Goal: Information Seeking & Learning: Check status

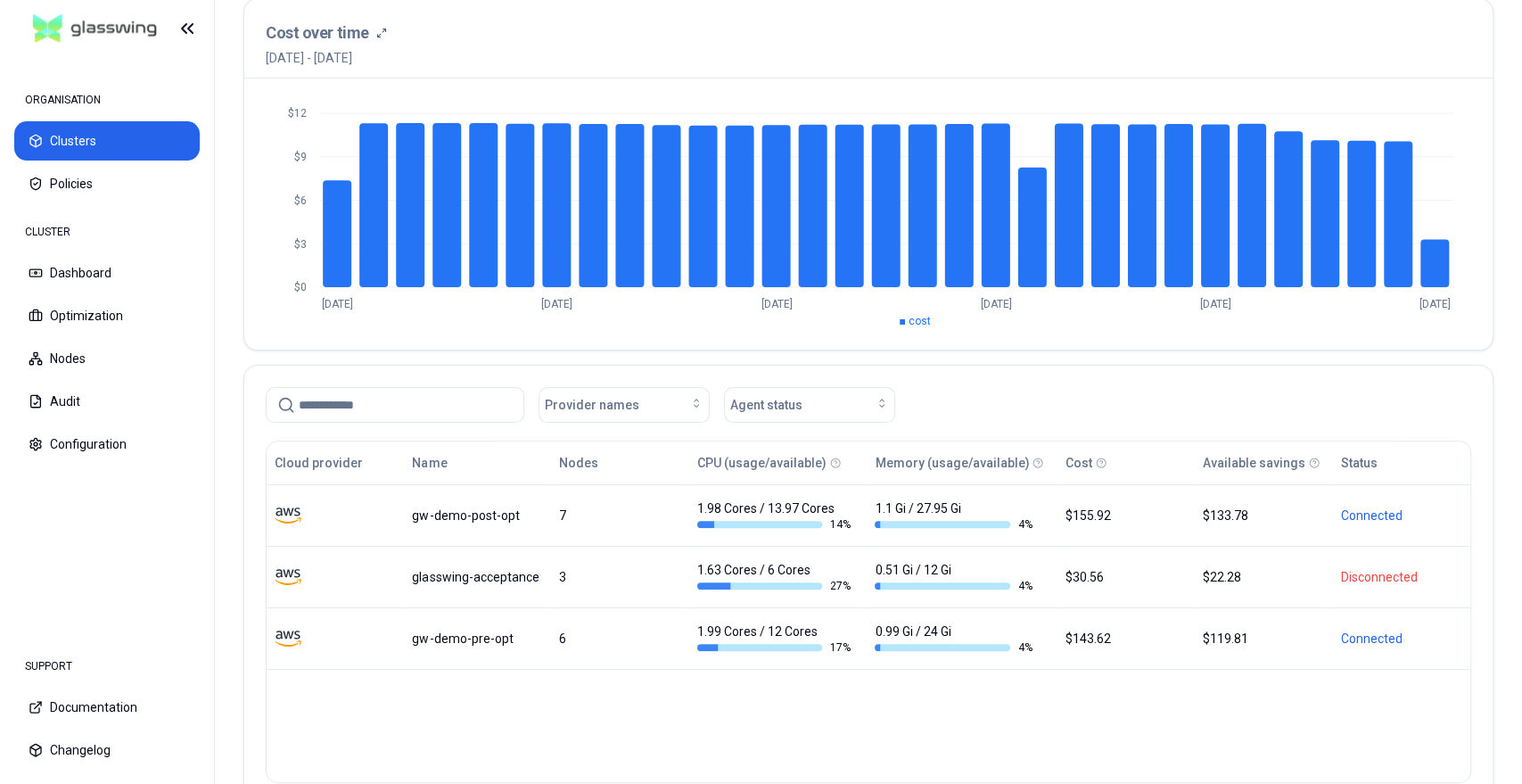
scroll to position [198, 0]
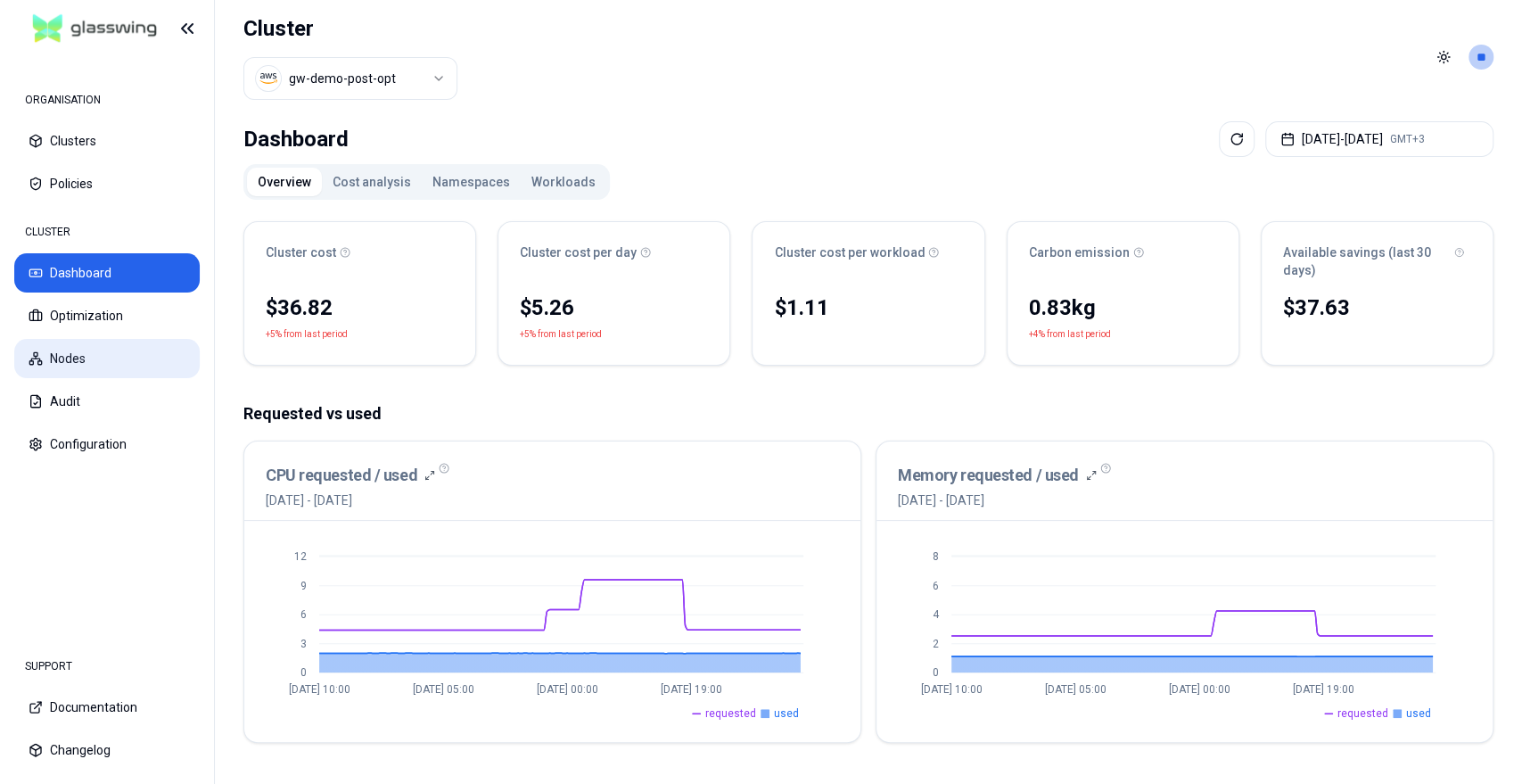
click at [60, 355] on button "Nodes" at bounding box center [107, 358] width 186 height 39
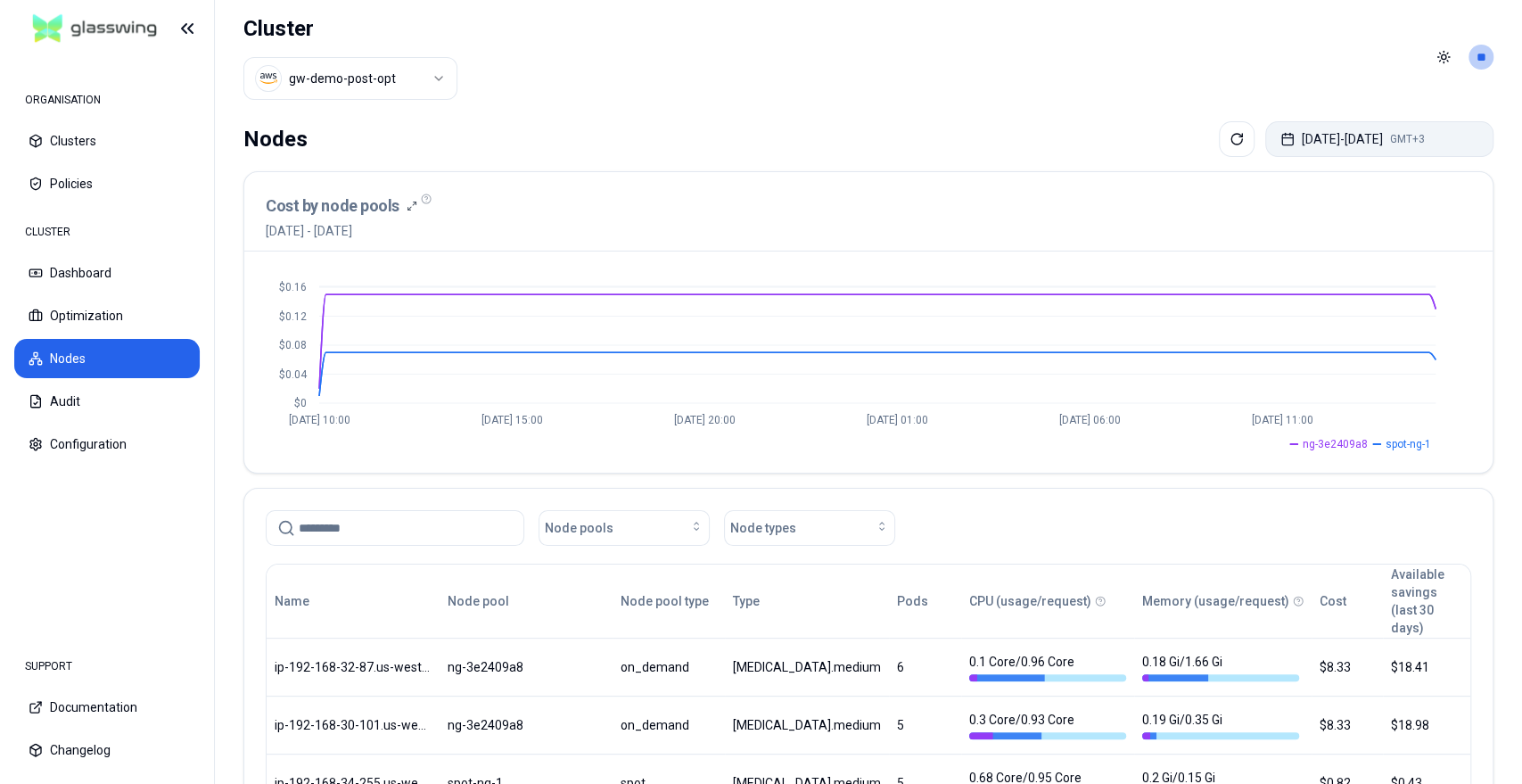
click at [1335, 139] on button "[DATE] - [DATE] GMT+3" at bounding box center [1379, 138] width 228 height 35
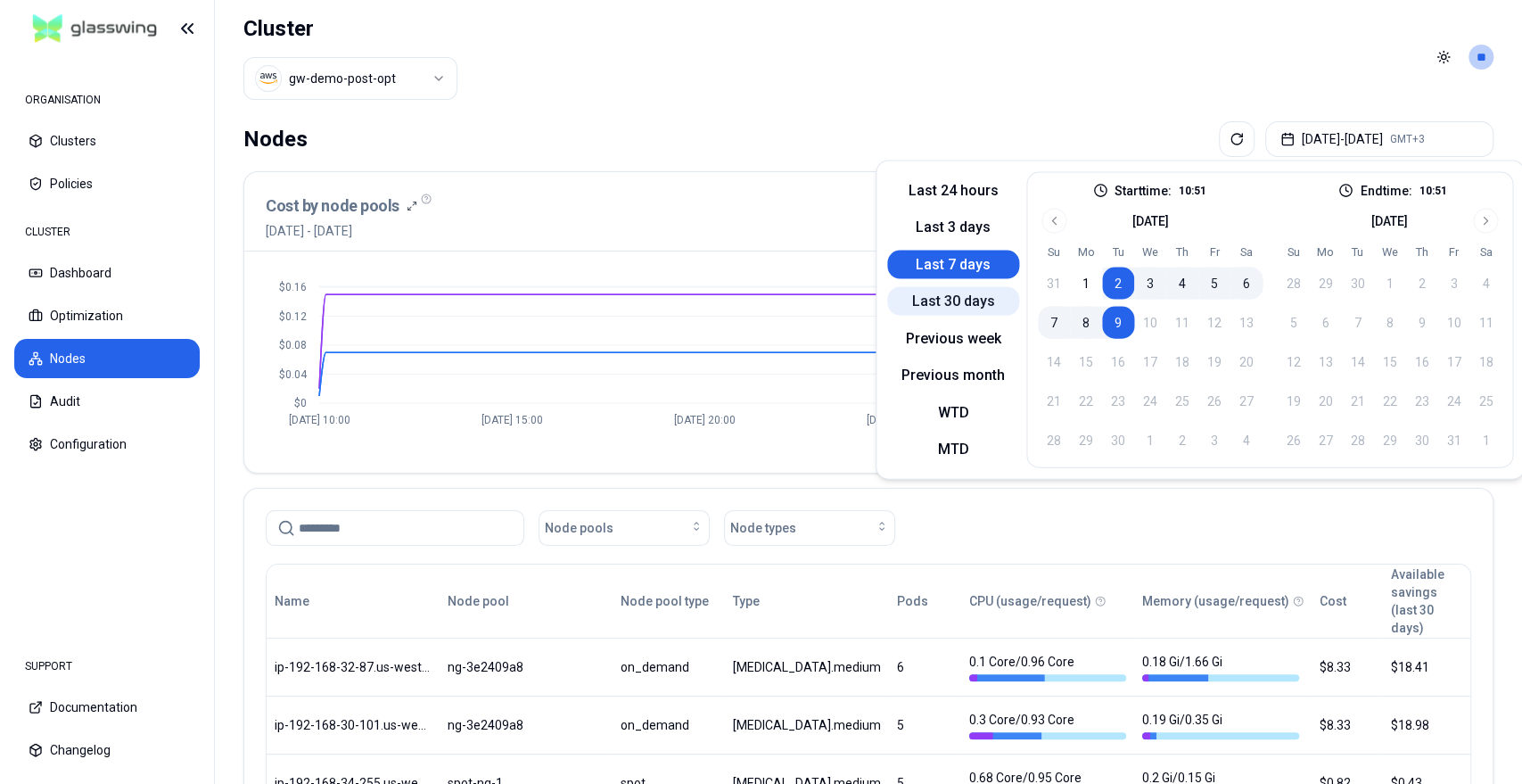
click at [946, 302] on button "Last 30 days" at bounding box center [953, 301] width 132 height 28
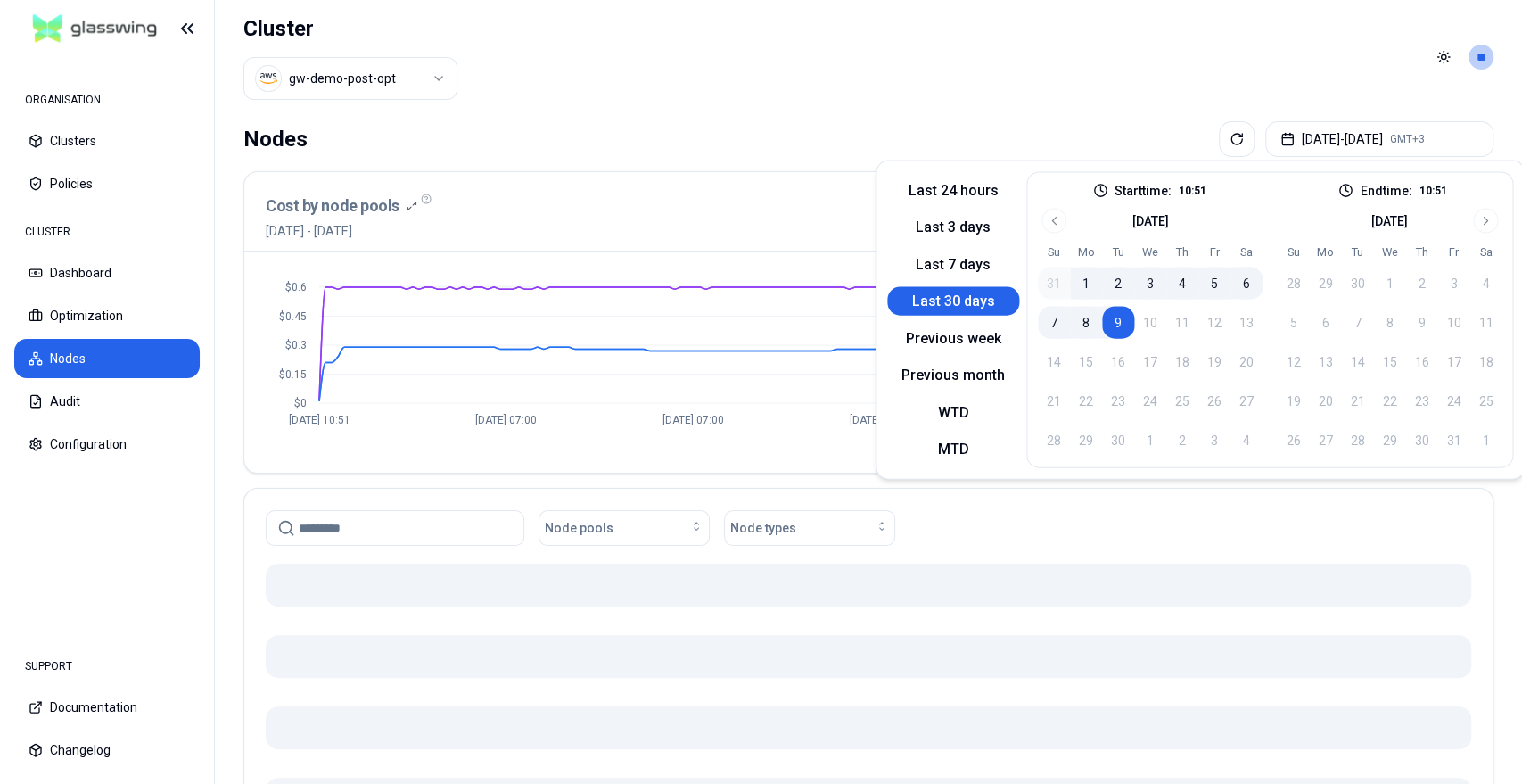
click at [778, 116] on div "Nodes [DATE] - [DATE] GMT+3 Cost by node pools [DATE] - [DATE] $0 $0.15 $0.3 $0…" at bounding box center [868, 587] width 1307 height 946
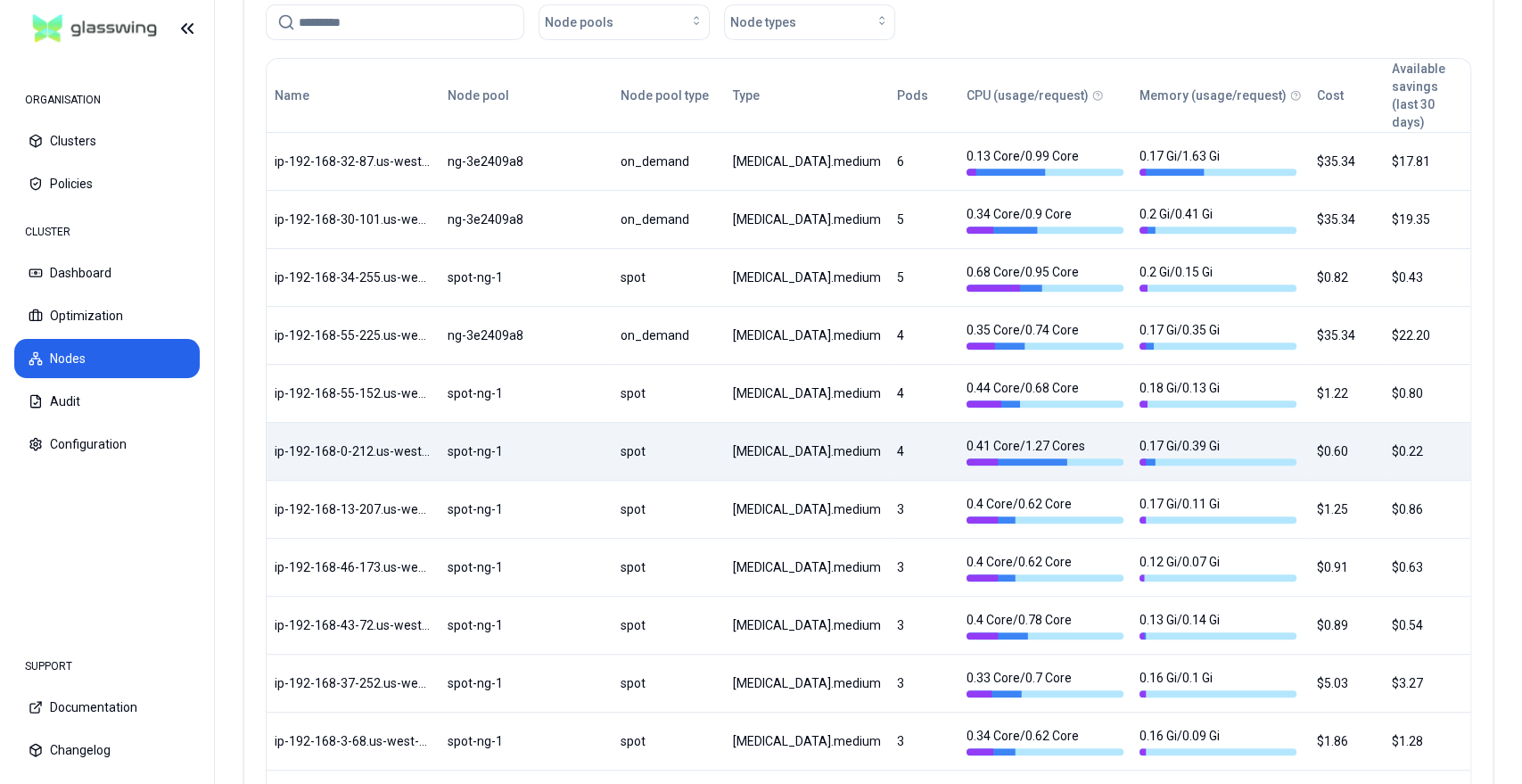
scroll to position [495, 0]
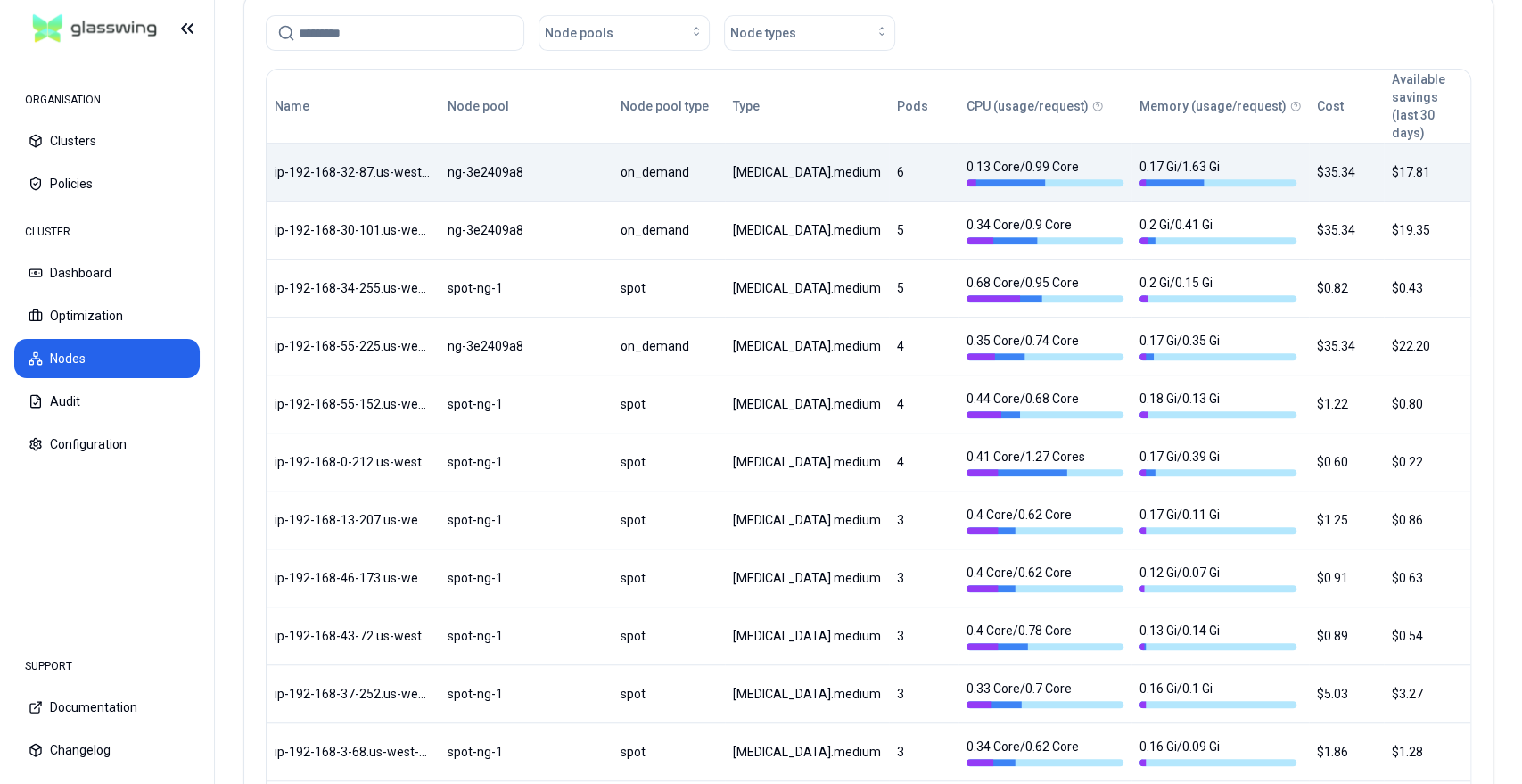
click at [564, 162] on body "ORGANISATION Clusters Policies CLUSTER Dashboard Optimization Nodes Audit Confi…" at bounding box center [761, 392] width 1522 height 784
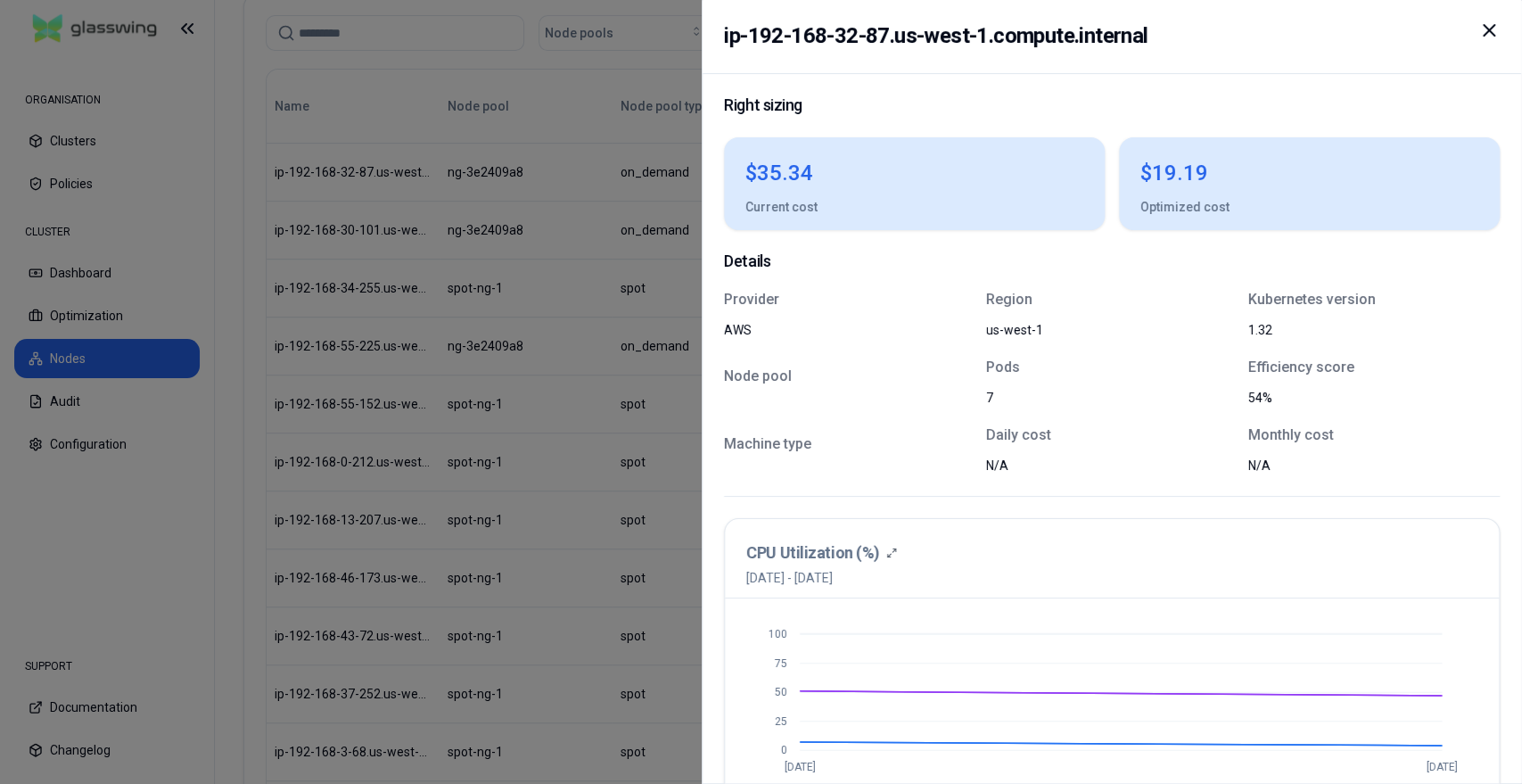
click at [1484, 33] on icon at bounding box center [1489, 31] width 22 height 22
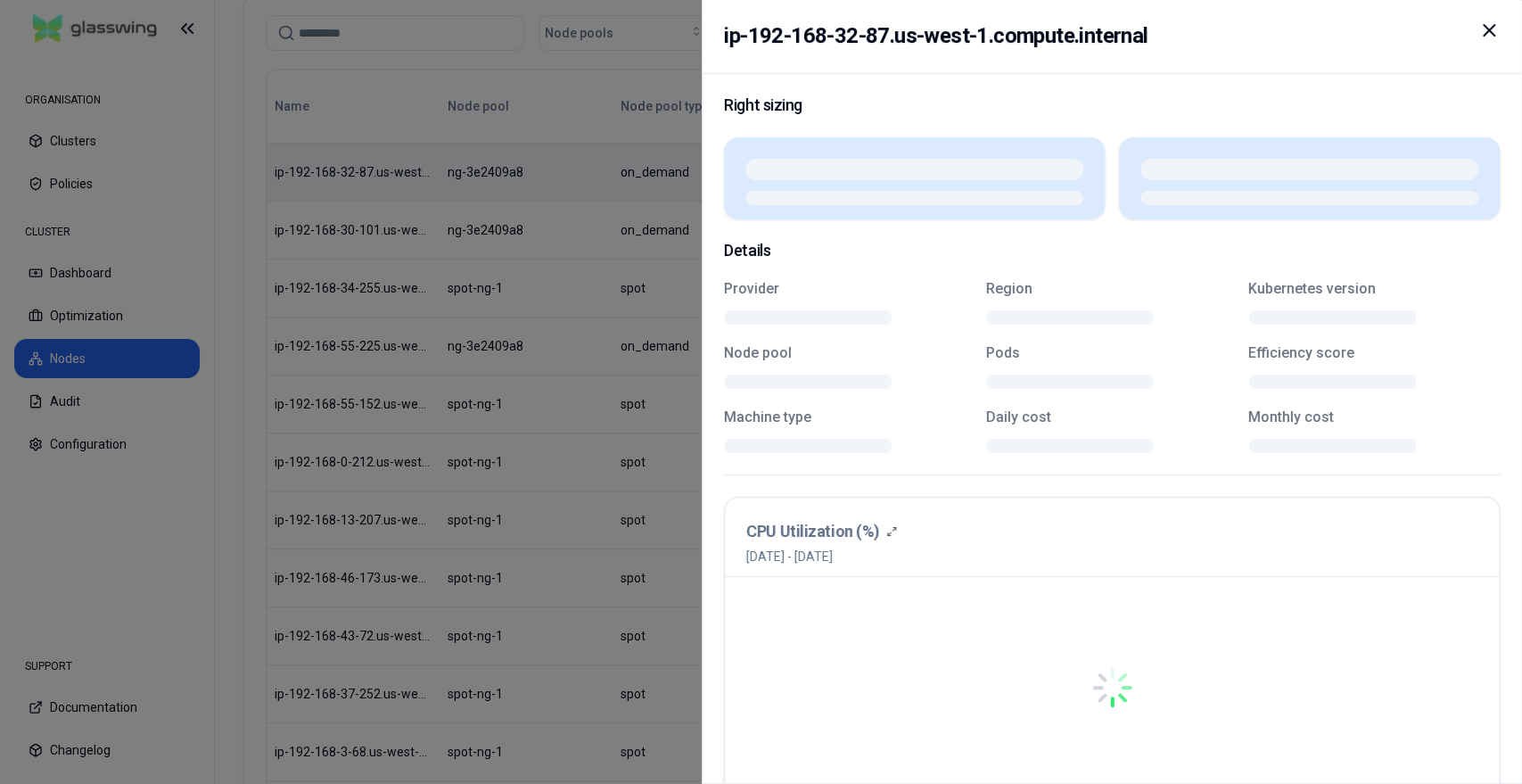
click at [506, 162] on body "ORGANISATION Clusters Policies CLUSTER Dashboard Optimization Nodes Audit Confi…" at bounding box center [761, 392] width 1522 height 784
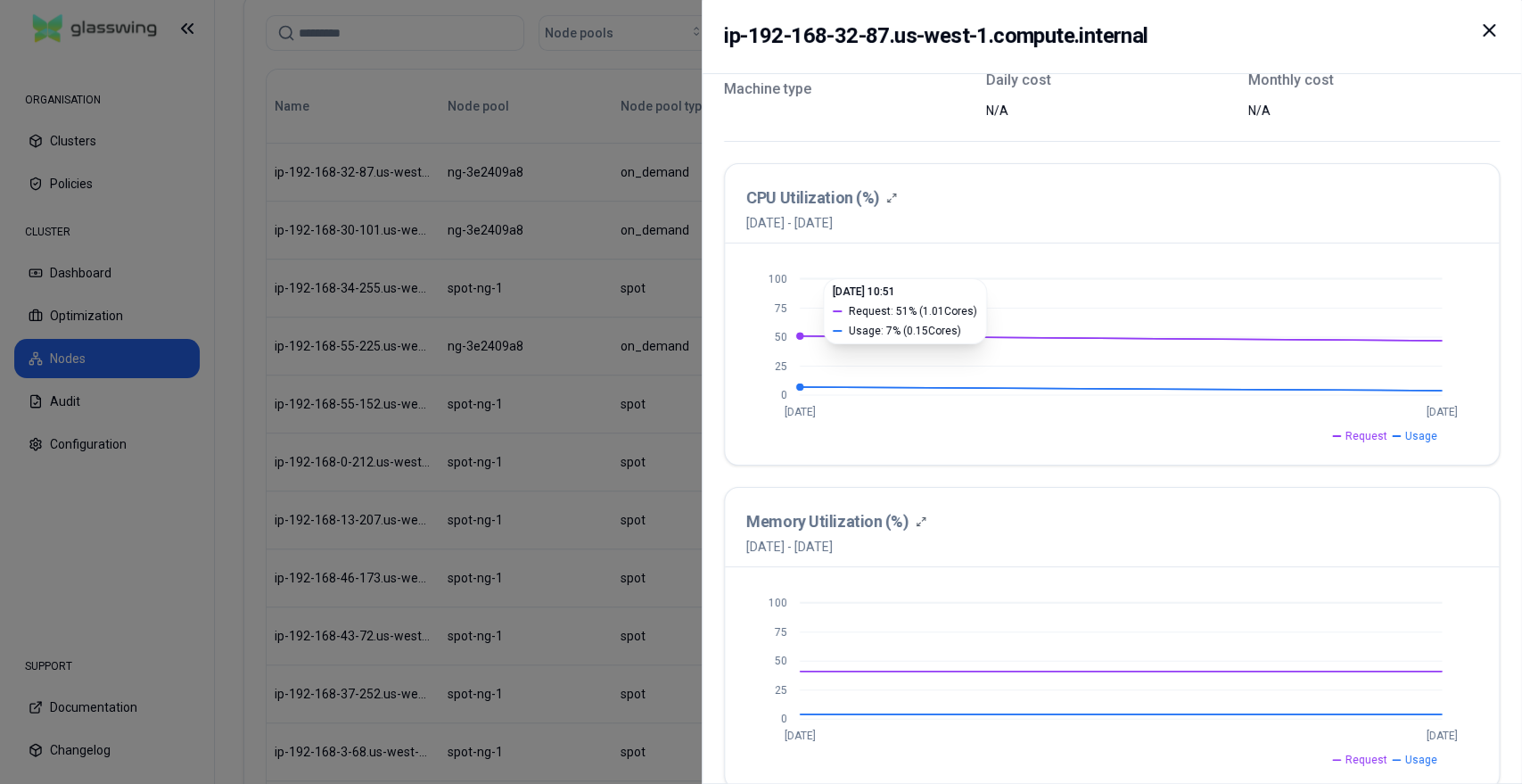
scroll to position [381, 0]
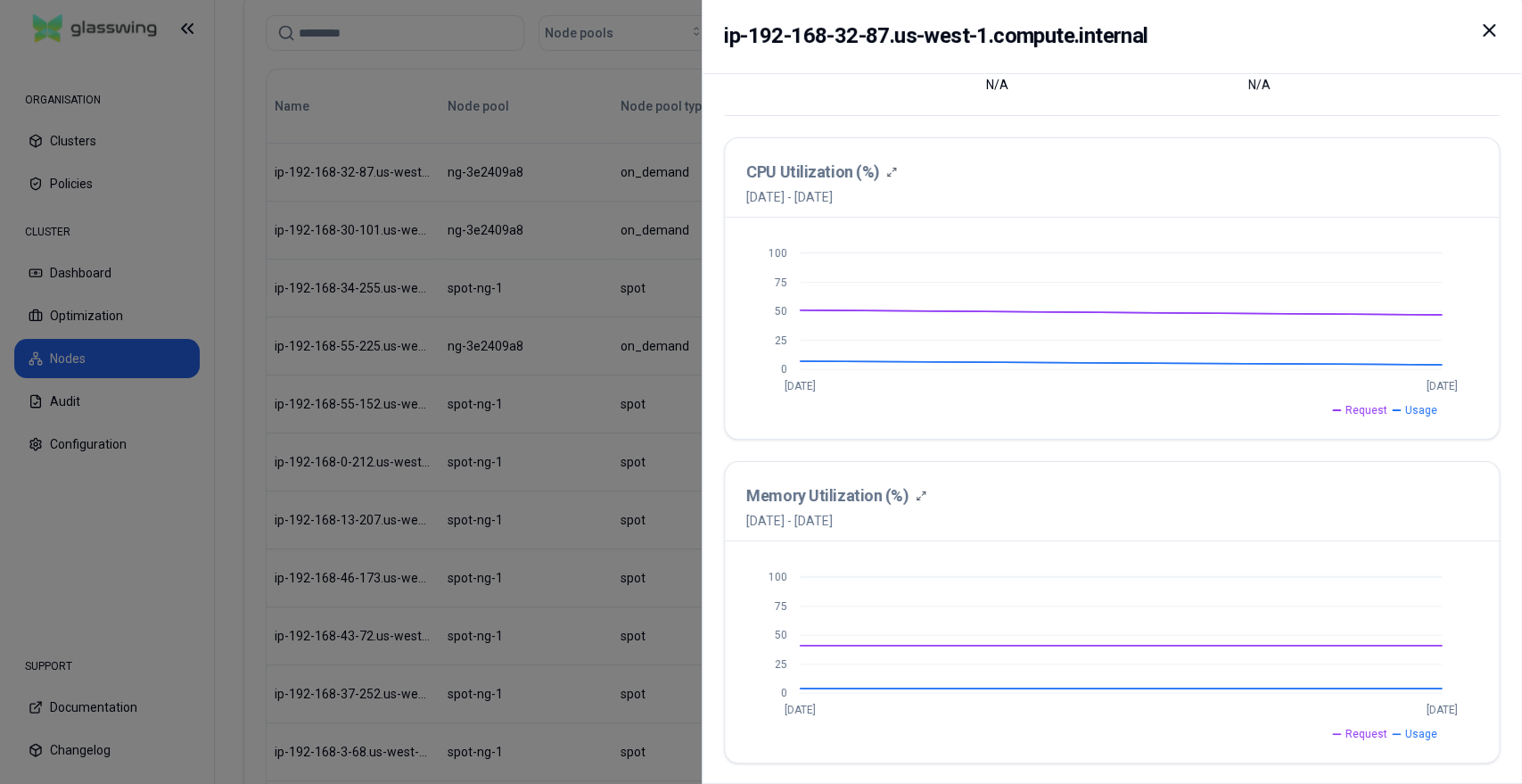
click at [1482, 28] on icon at bounding box center [1489, 31] width 22 height 22
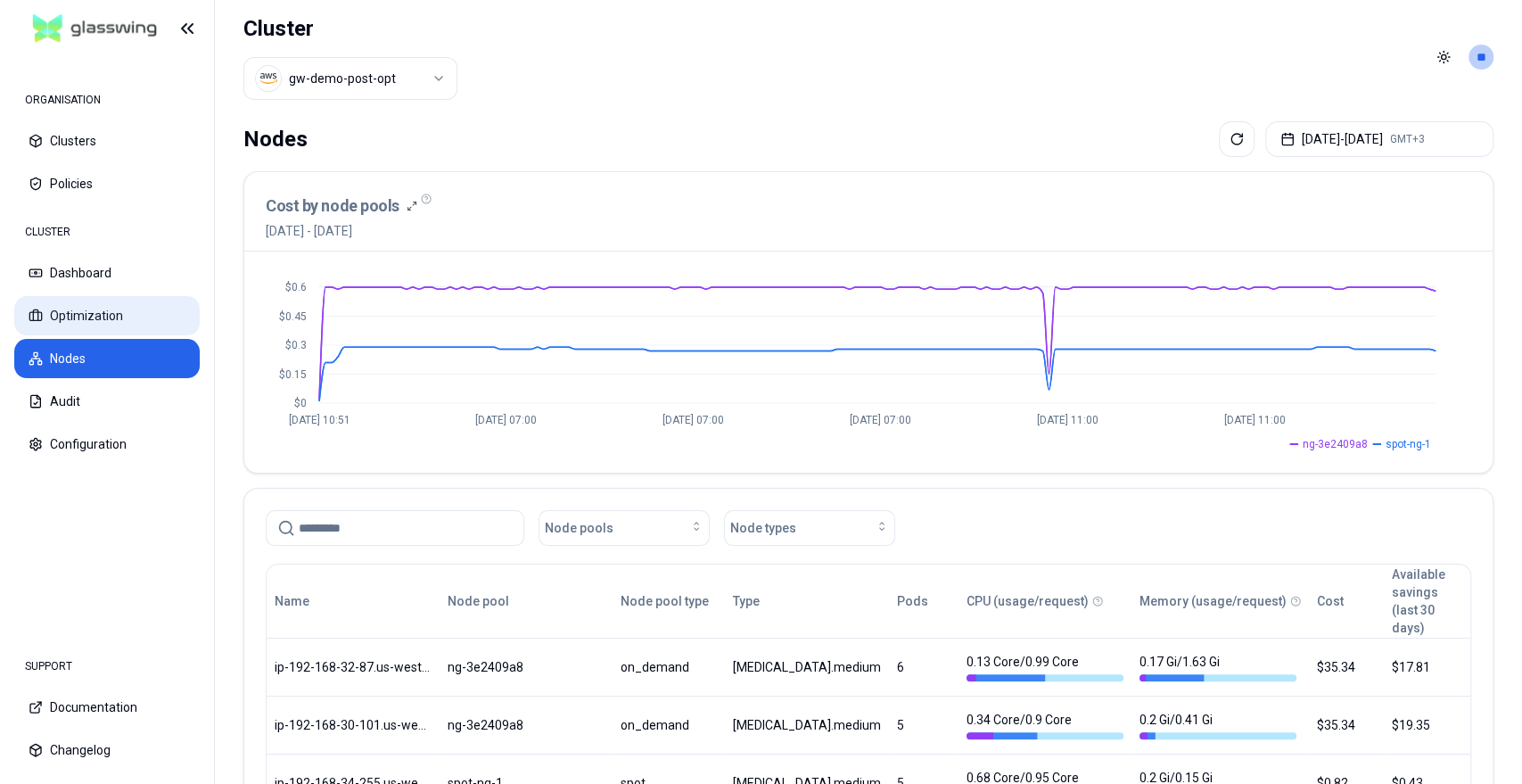
click at [64, 319] on button "Optimization" at bounding box center [107, 315] width 186 height 39
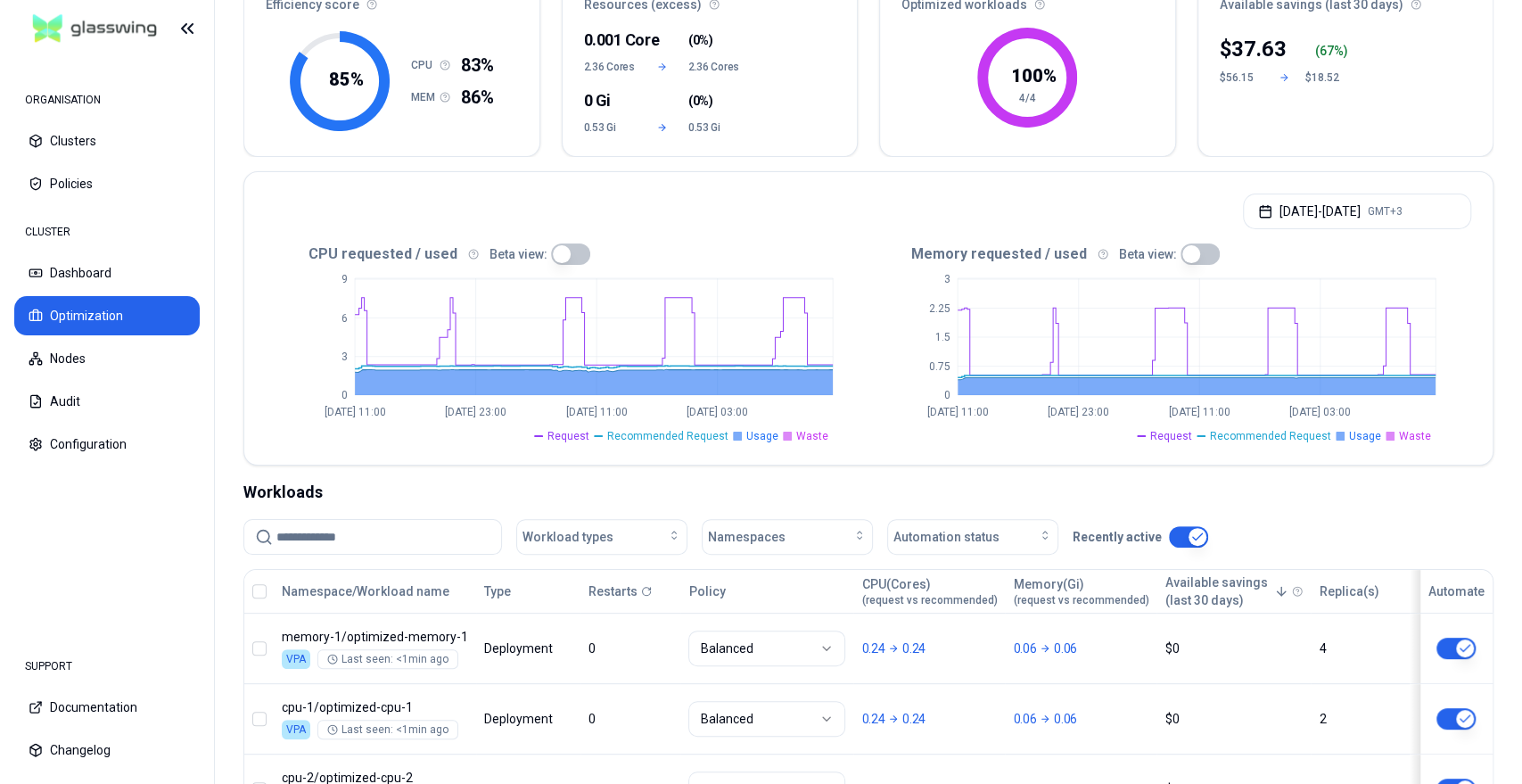
scroll to position [417, 0]
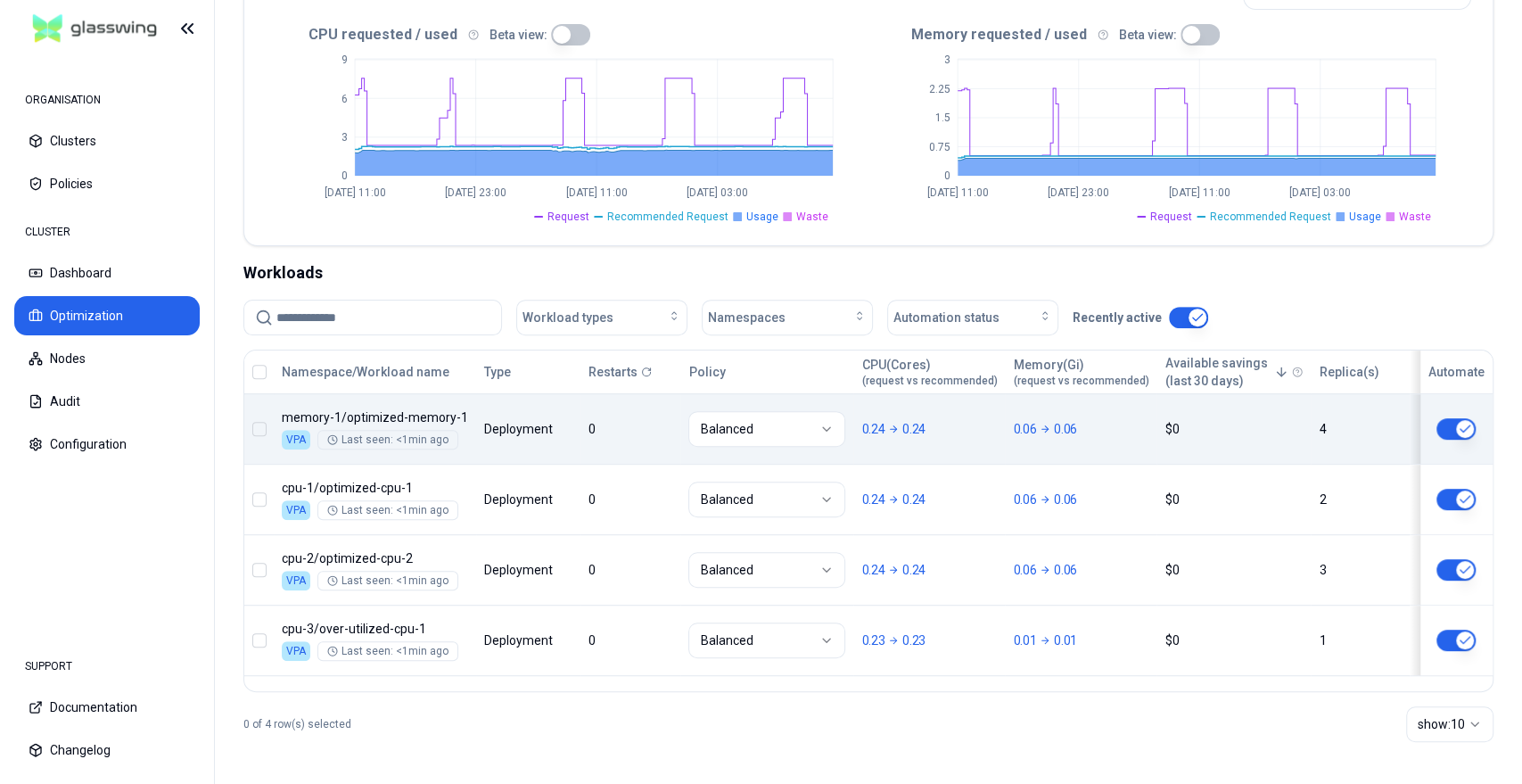
click at [545, 447] on body "ORGANISATION Clusters Policies CLUSTER Dashboard Optimization Nodes Audit Confi…" at bounding box center [761, 392] width 1522 height 784
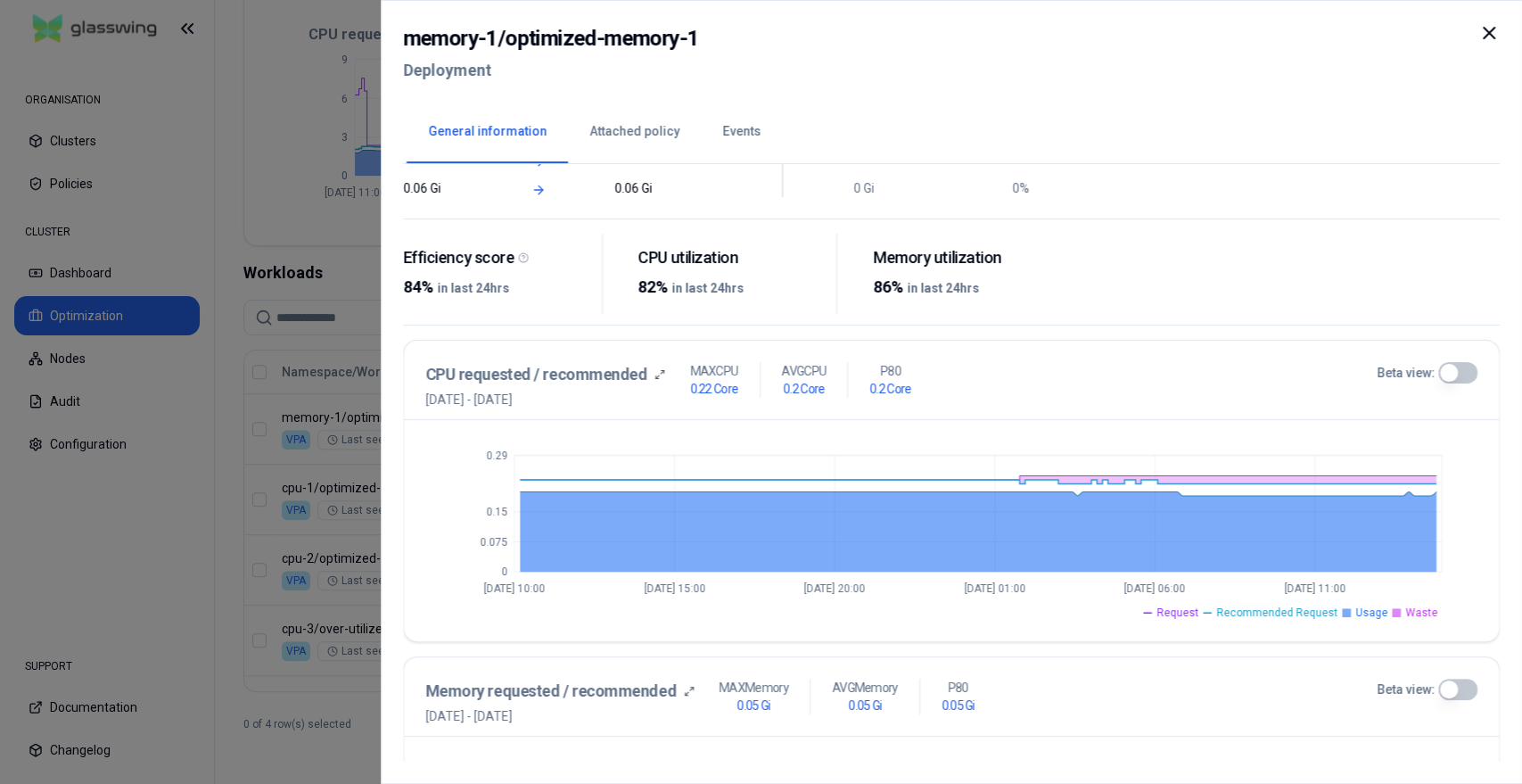
scroll to position [396, 0]
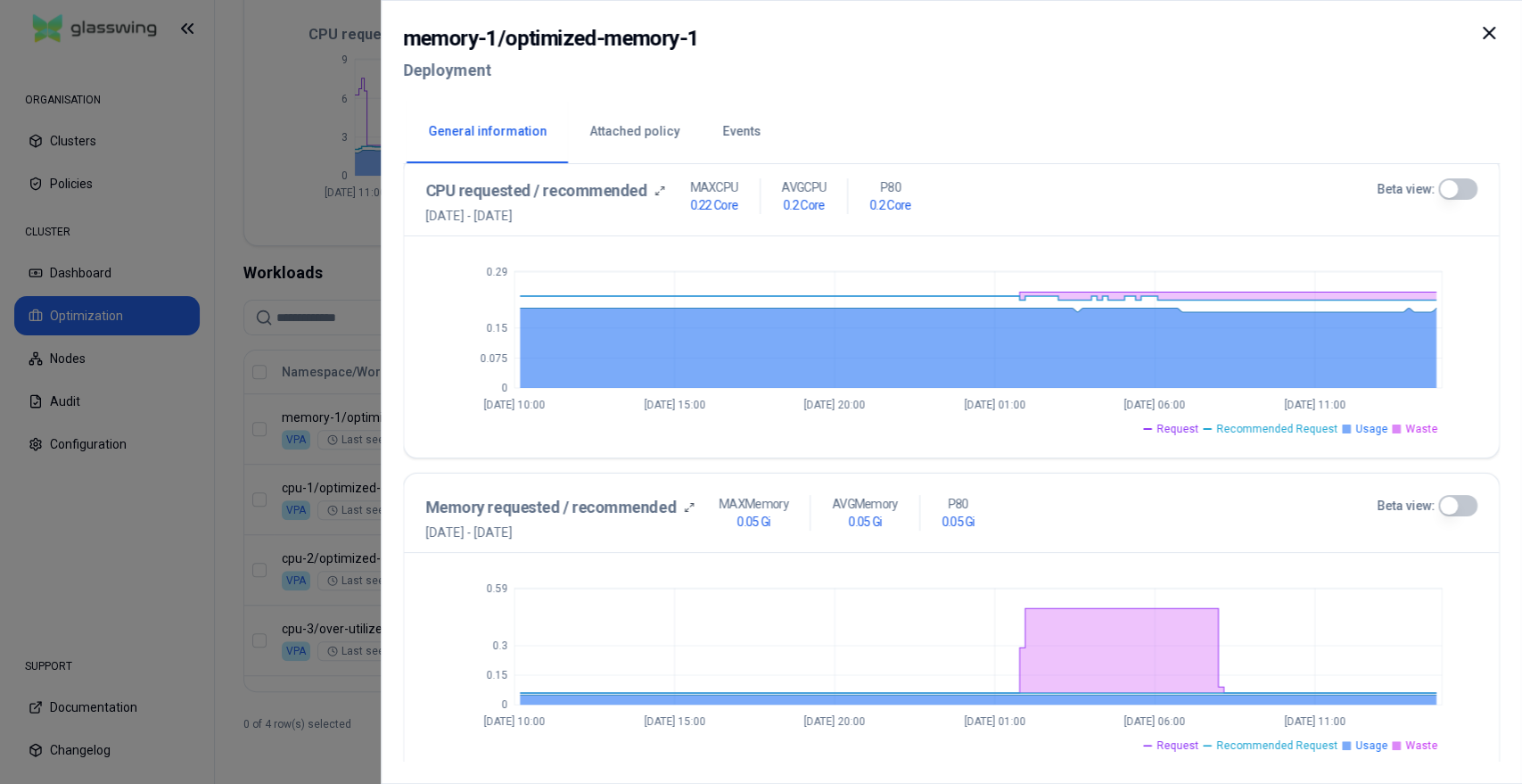
click at [1490, 25] on icon at bounding box center [1489, 34] width 22 height 22
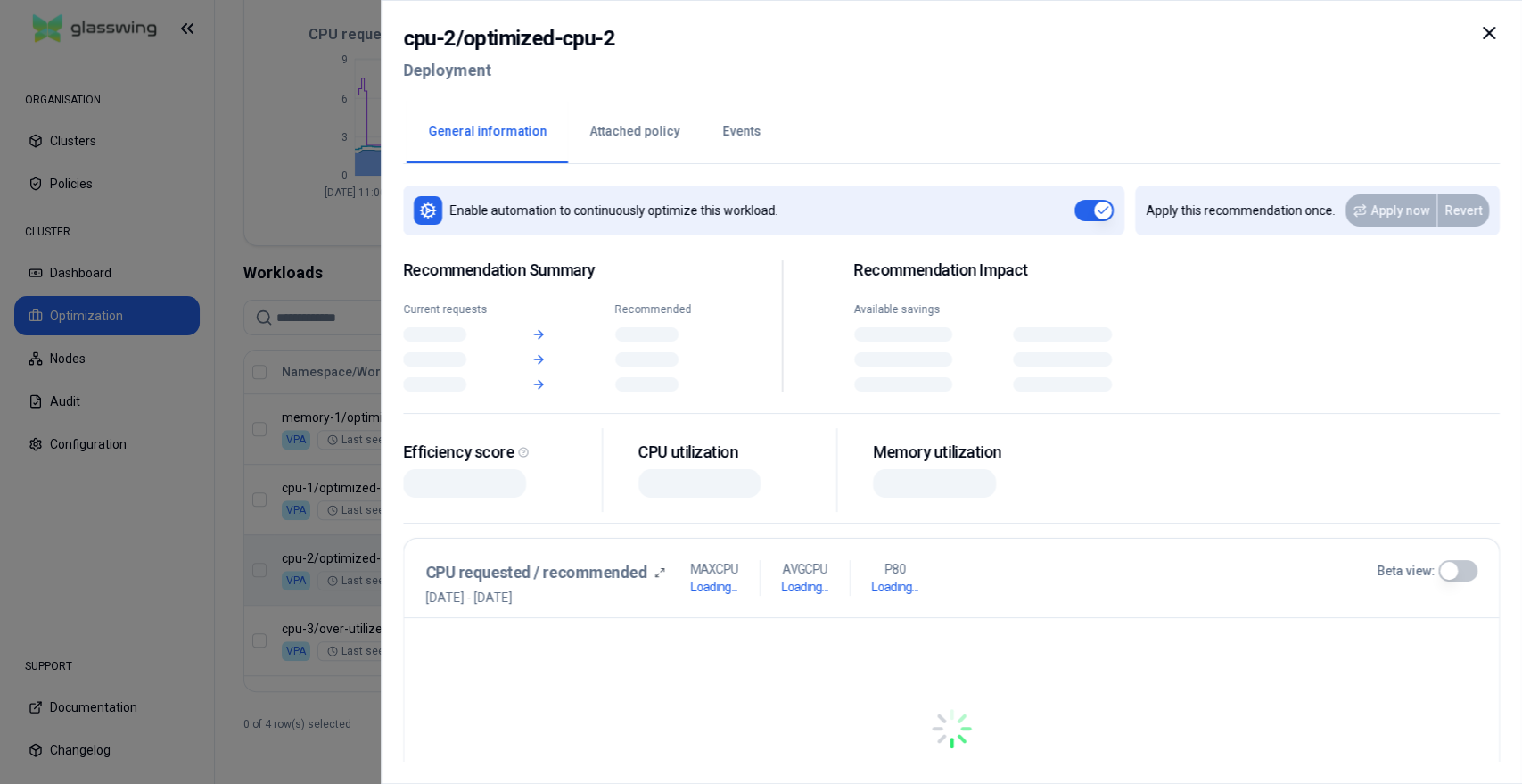
click at [539, 585] on body "ORGANISATION Clusters Policies CLUSTER Dashboard Optimization Nodes Audit Confi…" at bounding box center [761, 392] width 1522 height 784
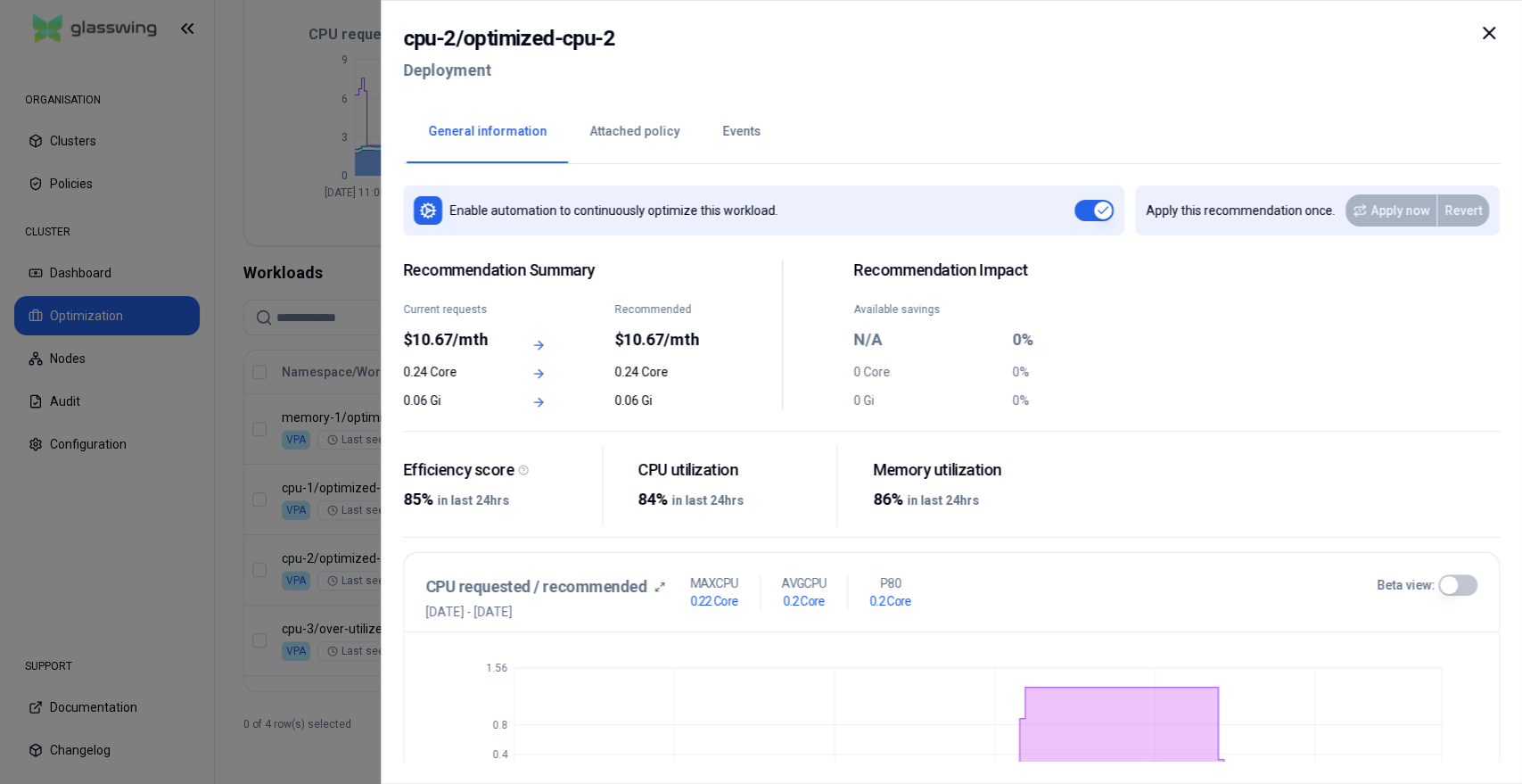
click at [1494, 35] on icon at bounding box center [1489, 34] width 22 height 22
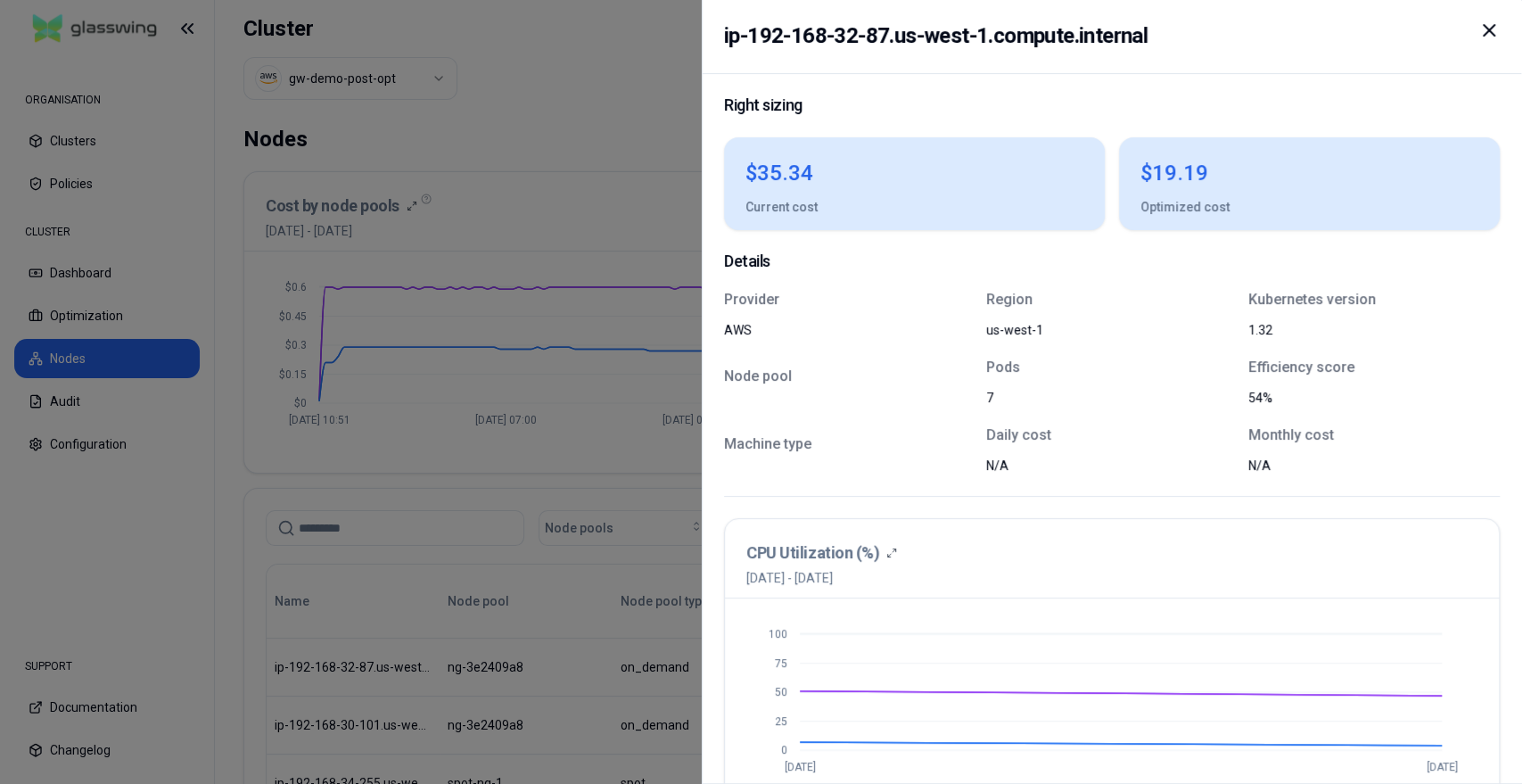
click at [1492, 30] on icon at bounding box center [1489, 31] width 22 height 22
